Goal: Use online tool/utility: Utilize a website feature to perform a specific function

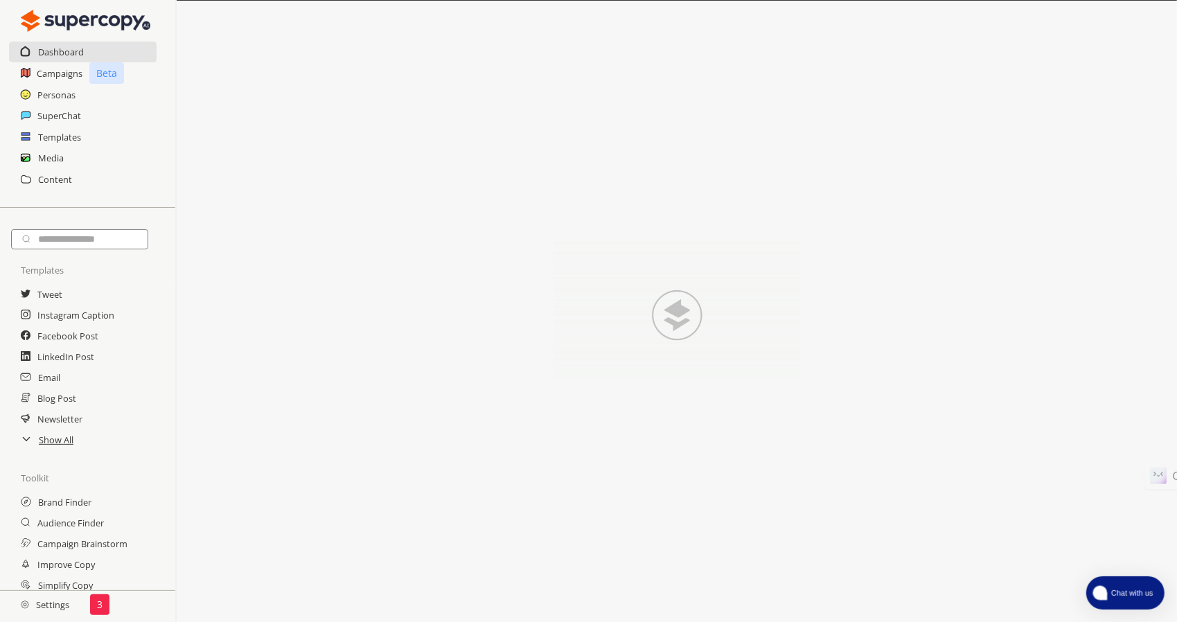
click at [1125, 589] on span "Chat with us" at bounding box center [1130, 592] width 51 height 11
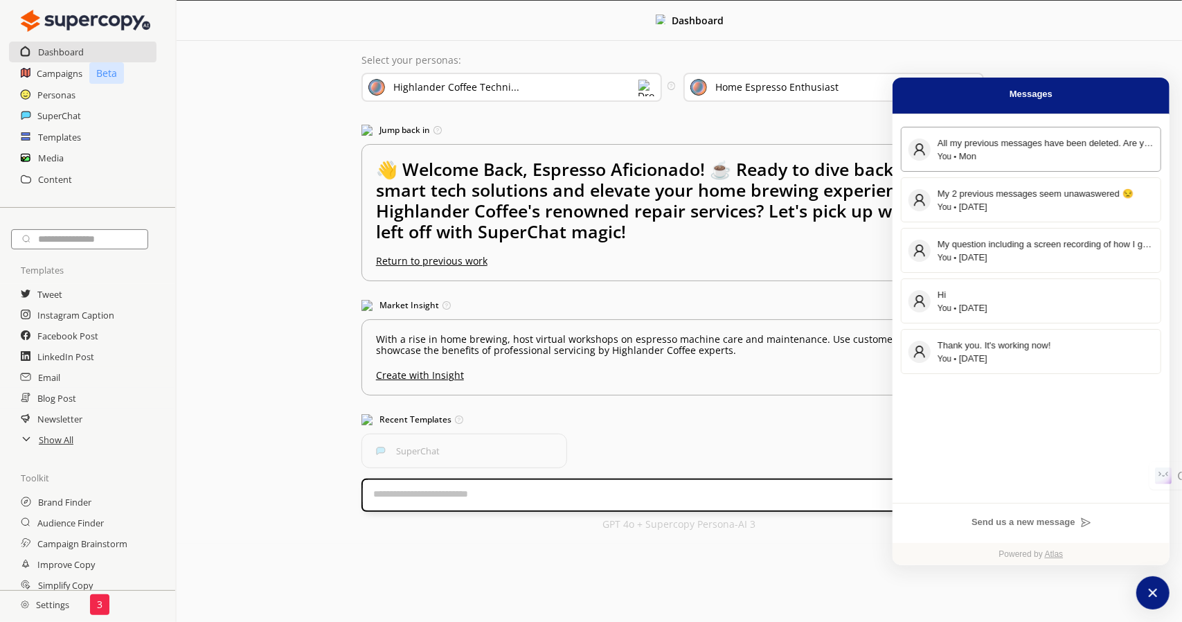
click at [993, 164] on button "All my previous messages have been deleted. Are you still in business? You Mon" at bounding box center [1031, 149] width 260 height 45
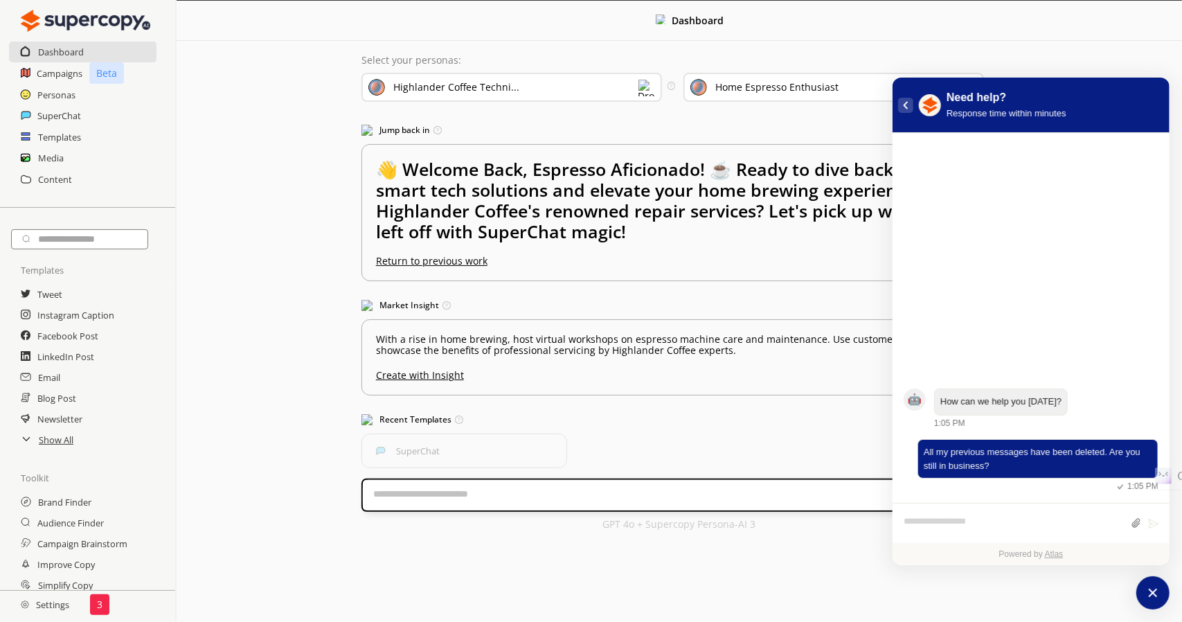
click at [903, 108] on button "atlas-back-button" at bounding box center [905, 105] width 15 height 15
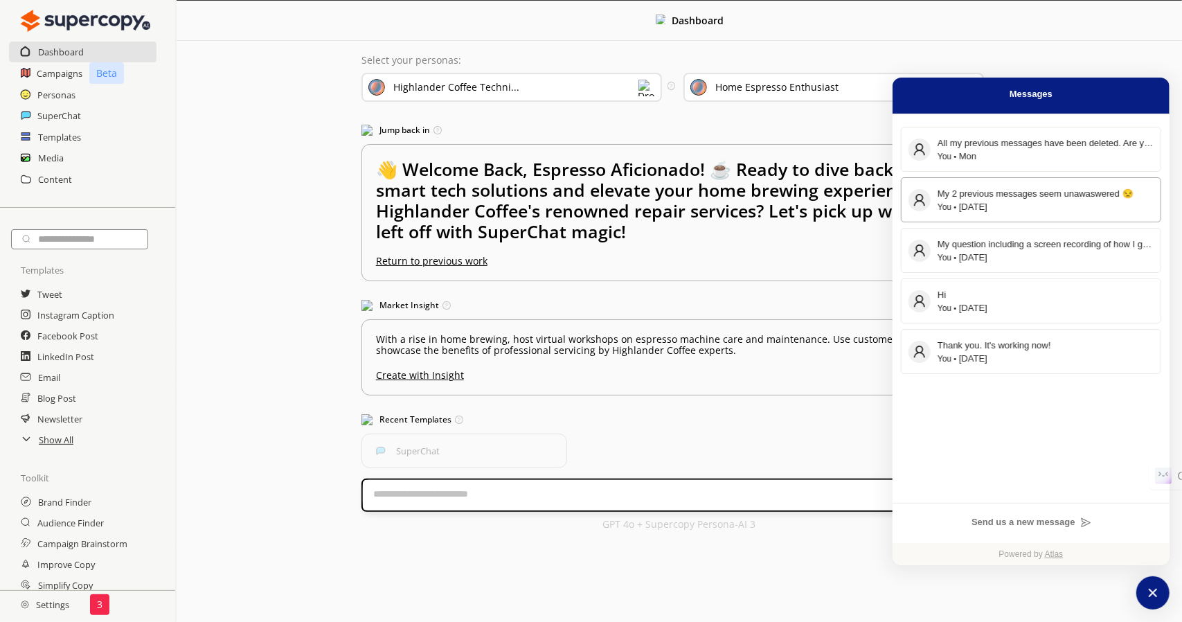
click at [1035, 199] on div "My 2 previous messages seem unawaswered 😒" at bounding box center [1046, 193] width 216 height 15
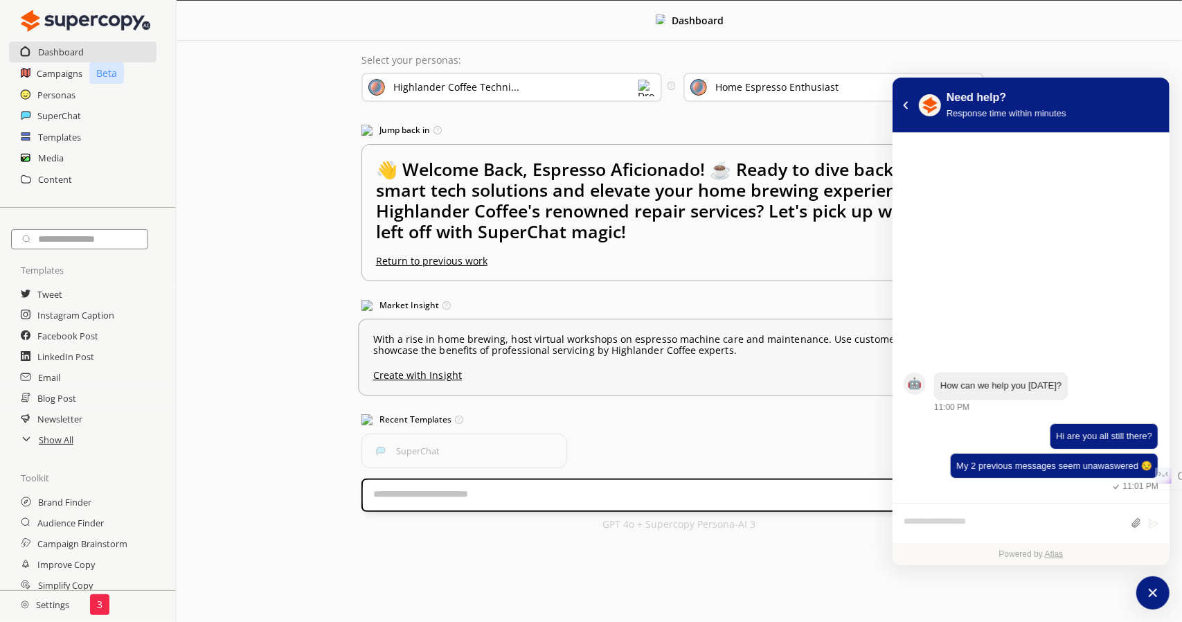
click at [726, 366] on u "Create with Insight" at bounding box center [679, 372] width 613 height 18
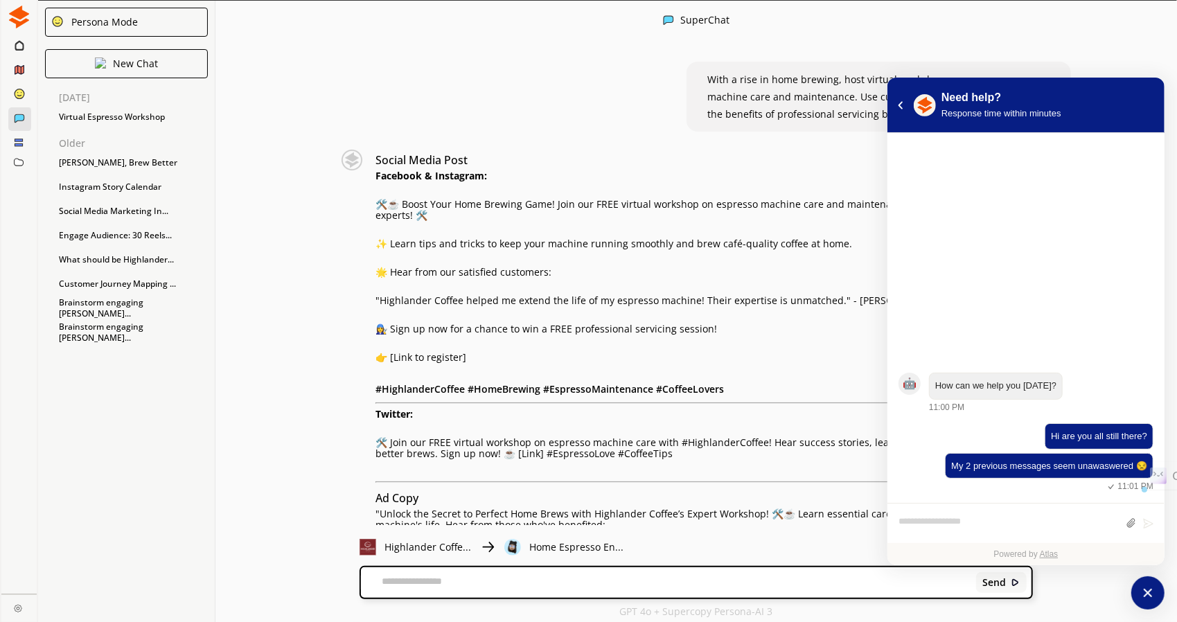
drag, startPoint x: 719, startPoint y: 109, endPoint x: 419, endPoint y: 130, distance: 300.6
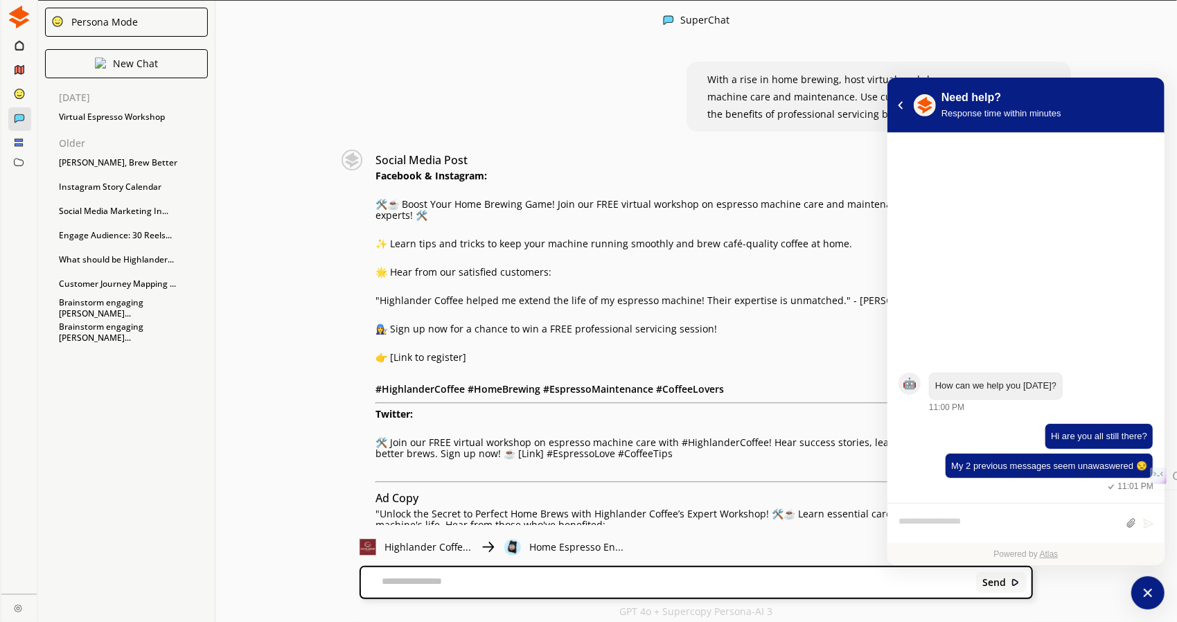
drag, startPoint x: 767, startPoint y: 157, endPoint x: 582, endPoint y: 148, distance: 185.2
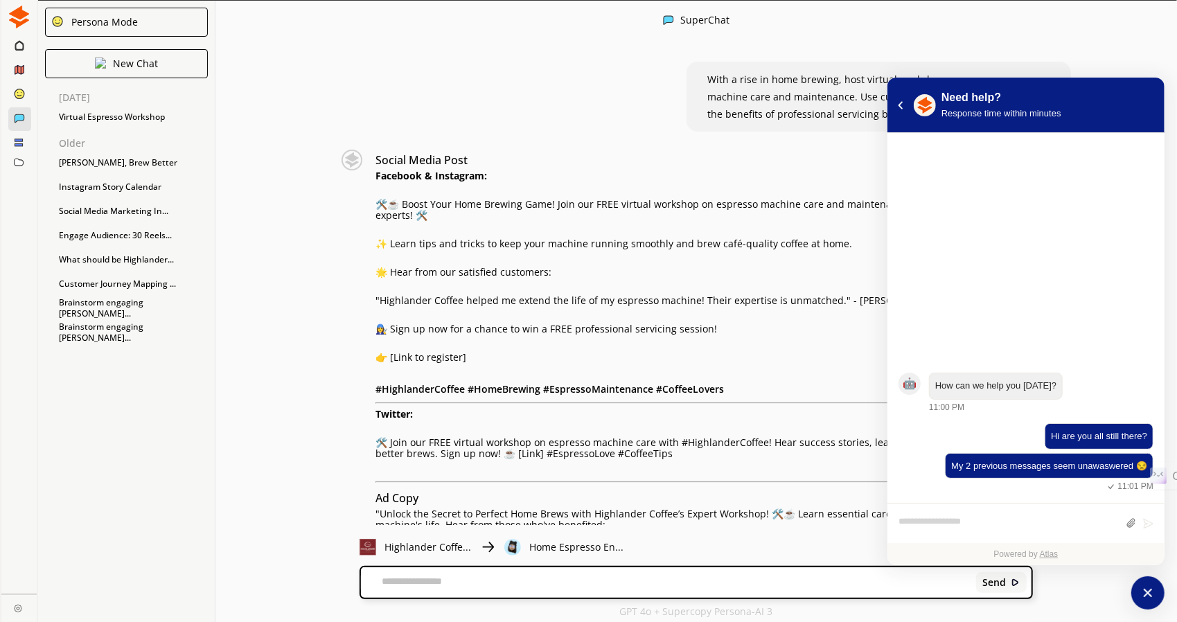
paste textarea "**********"
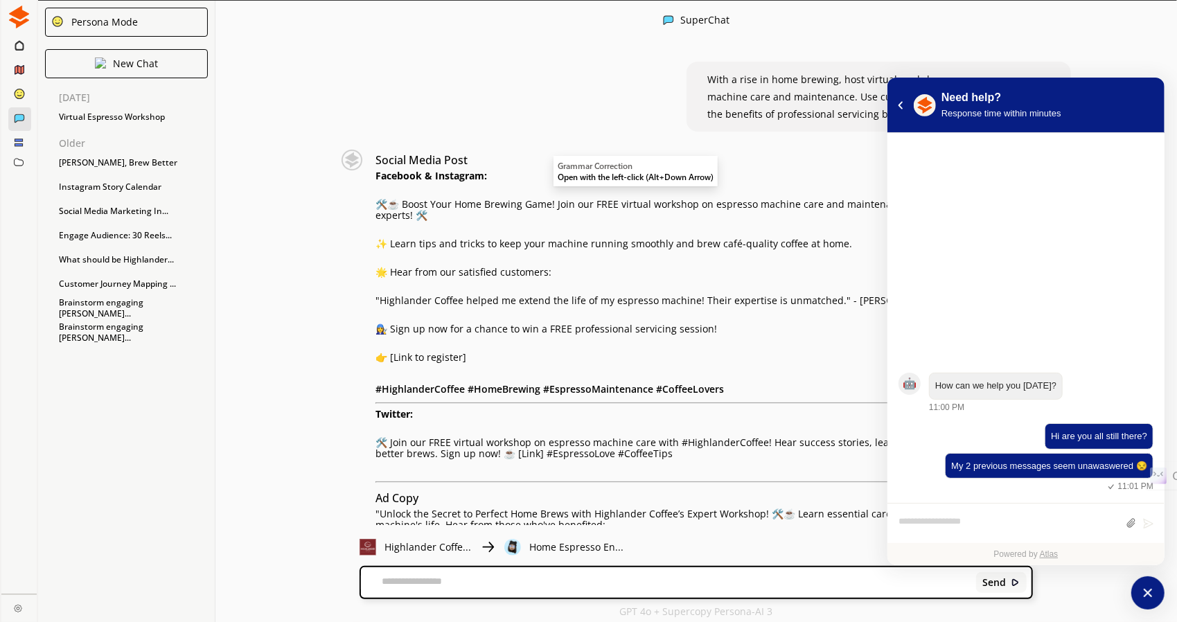
click at [569, 190] on span "felt" at bounding box center [569, 194] width 15 height 13
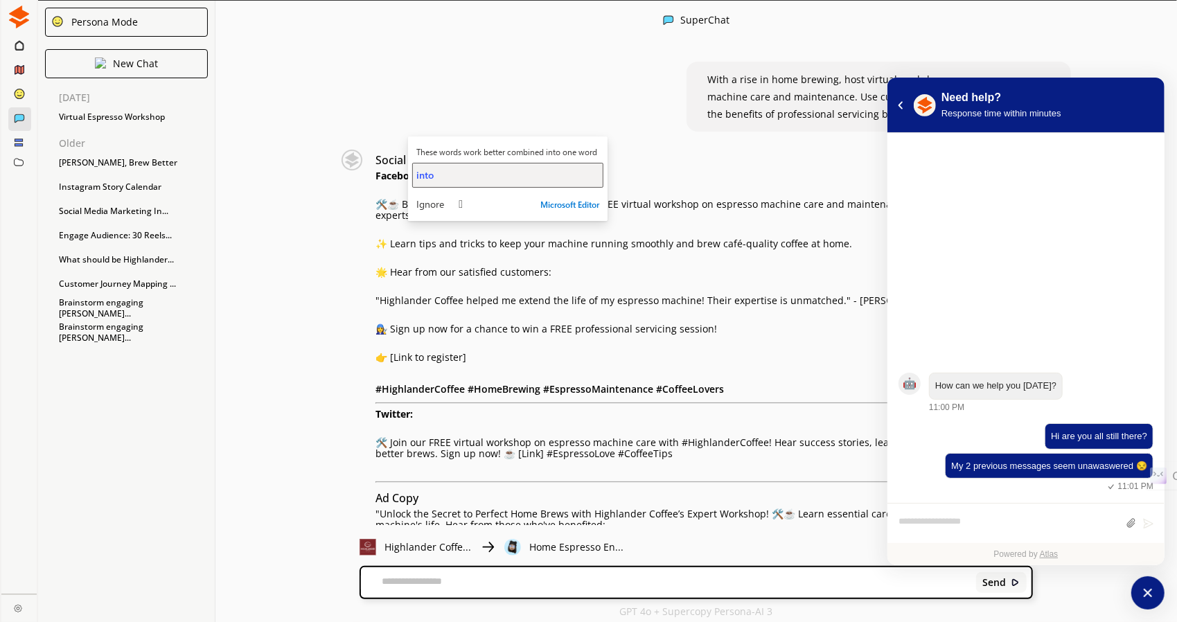
click at [515, 181] on div "into" at bounding box center [507, 174] width 183 height 13
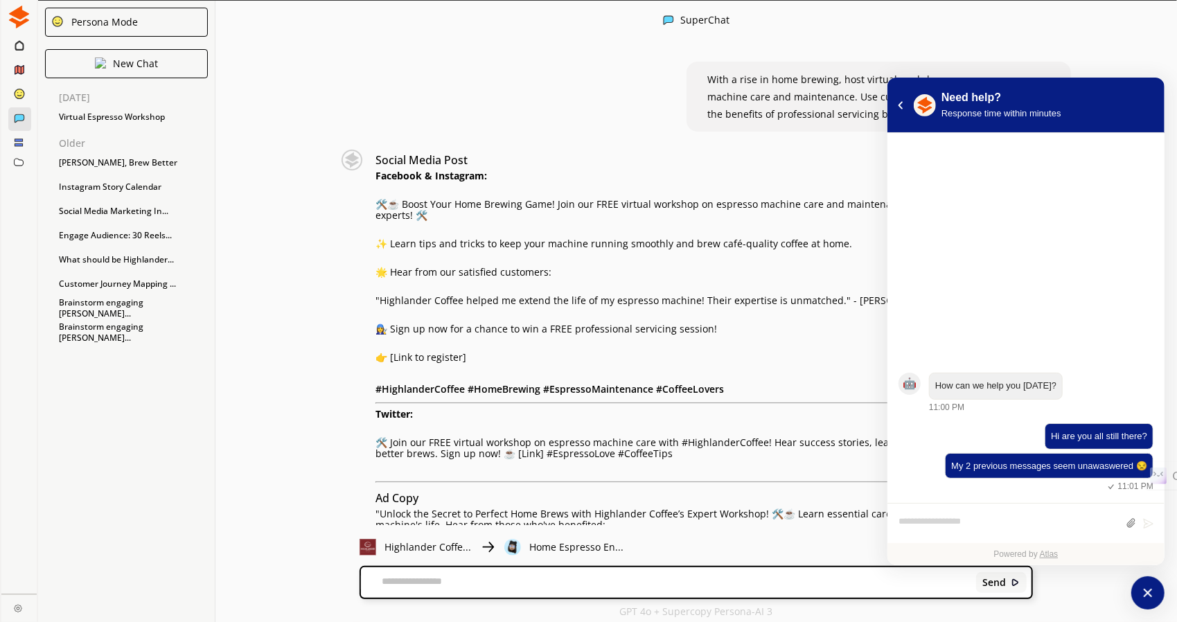
type textarea "**********"
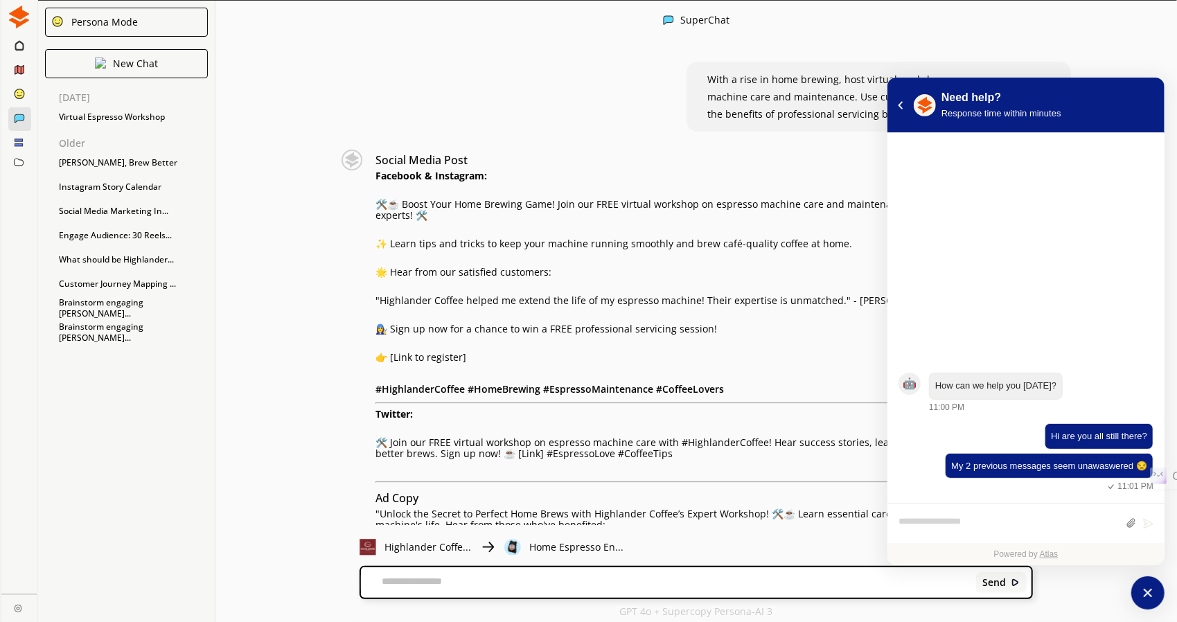
click at [22, 621] on icon "Close" at bounding box center [16, 628] width 11 height 11
